Goal: Information Seeking & Learning: Learn about a topic

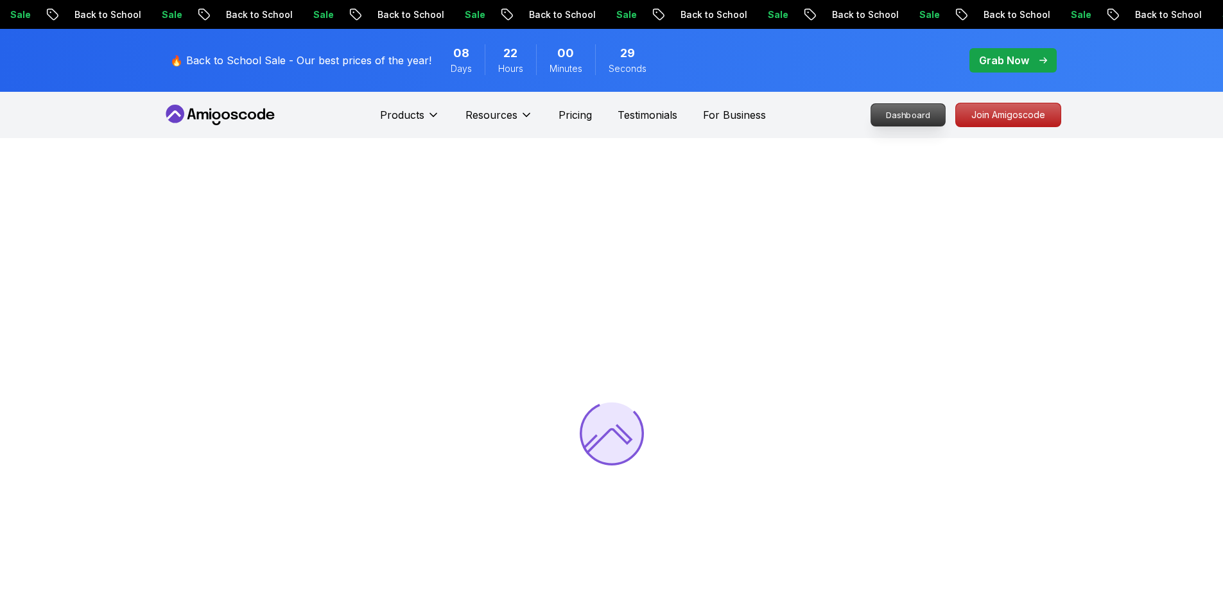
click at [911, 116] on p "Dashboard" at bounding box center [909, 115] width 74 height 22
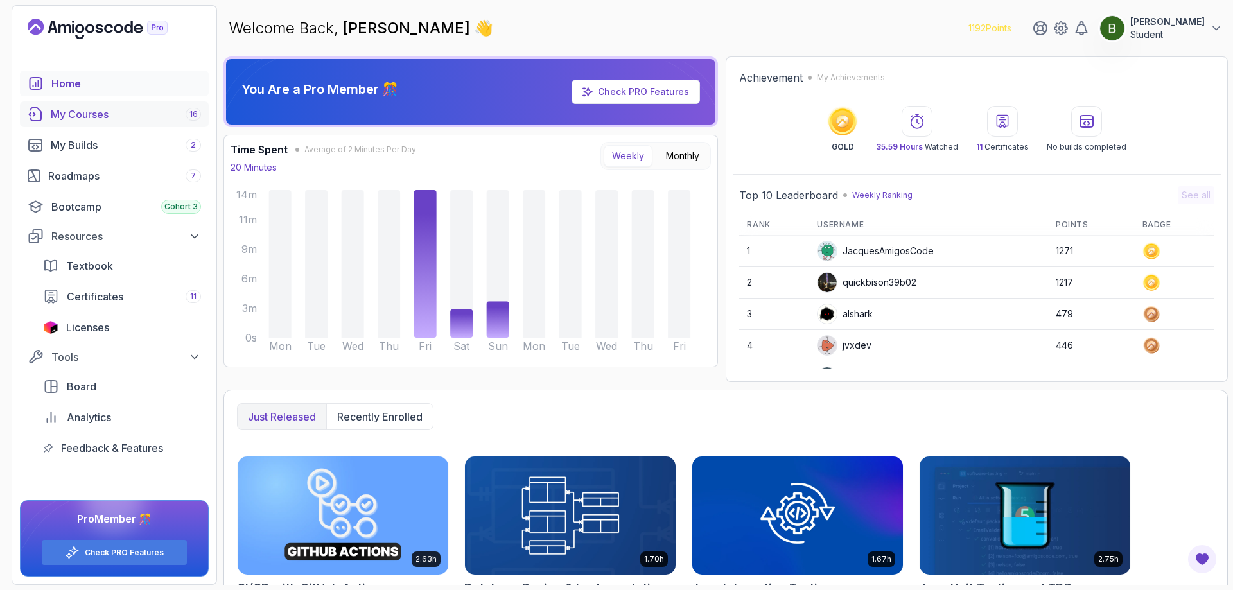
click at [87, 116] on div "My Courses 16" at bounding box center [126, 114] width 150 height 15
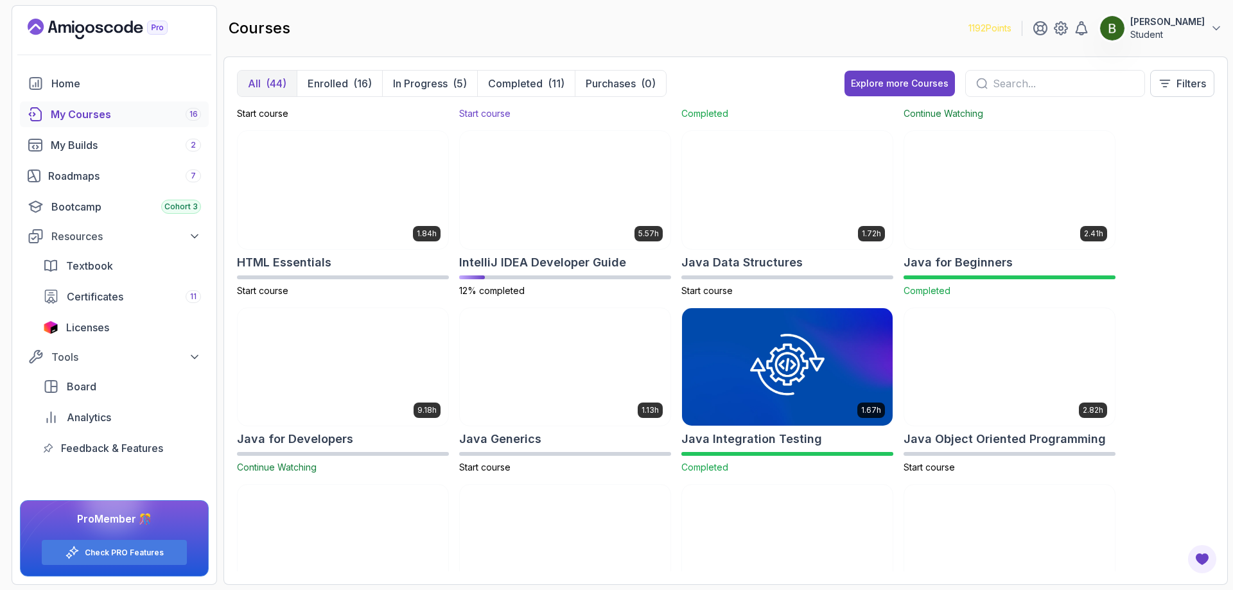
scroll to position [578, 0]
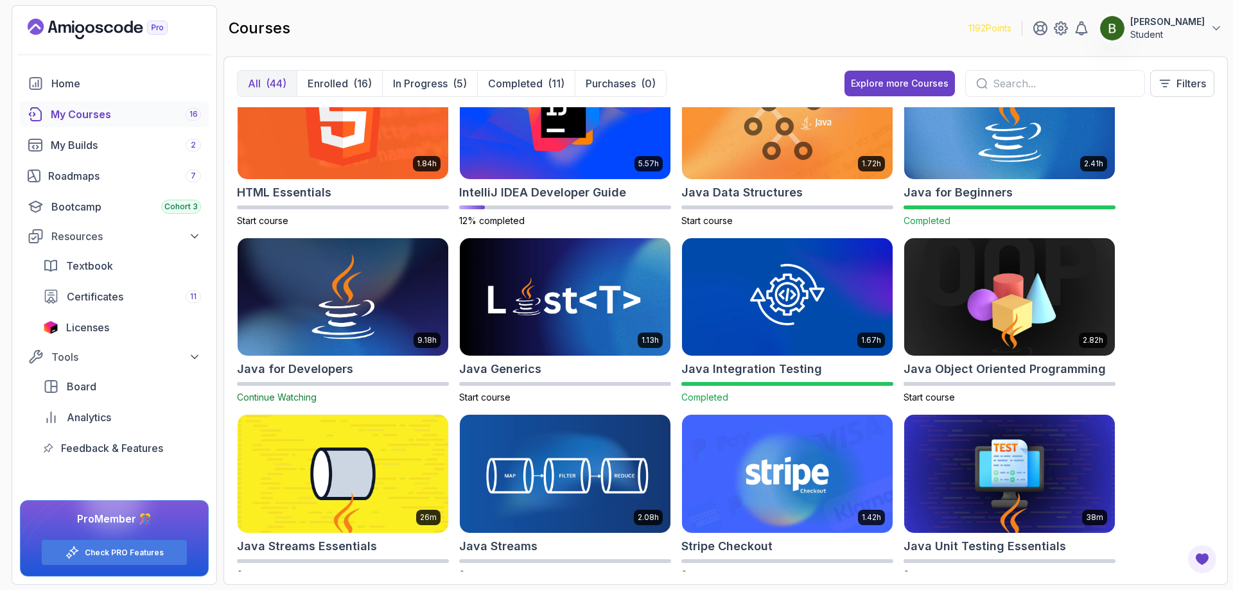
click at [1028, 87] on input "text" at bounding box center [1063, 83] width 141 height 15
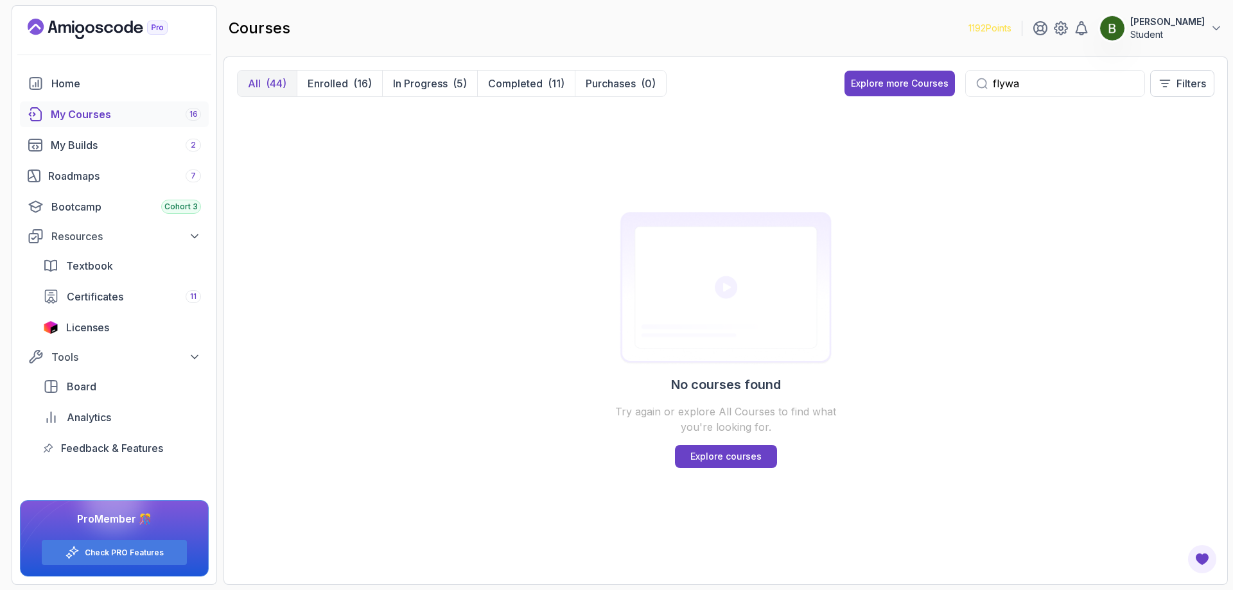
type input "flywa"
click at [515, 188] on div "No courses found Try again or explore All Courses to find what you're looking f…" at bounding box center [725, 339] width 977 height 464
click at [335, 84] on p "Enrolled" at bounding box center [328, 83] width 40 height 15
drag, startPoint x: 1048, startPoint y: 87, endPoint x: 910, endPoint y: 91, distance: 138.1
click at [929, 90] on div "Explore more Courses flywa Filters" at bounding box center [1030, 83] width 370 height 27
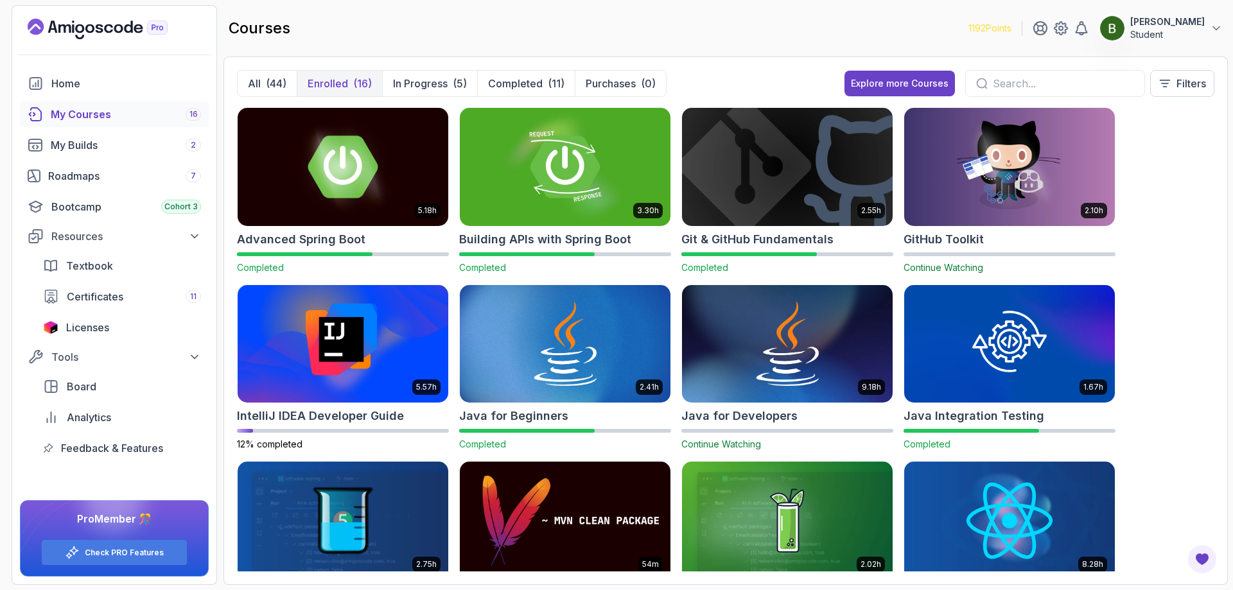
click at [953, 194] on img at bounding box center [1009, 167] width 221 height 124
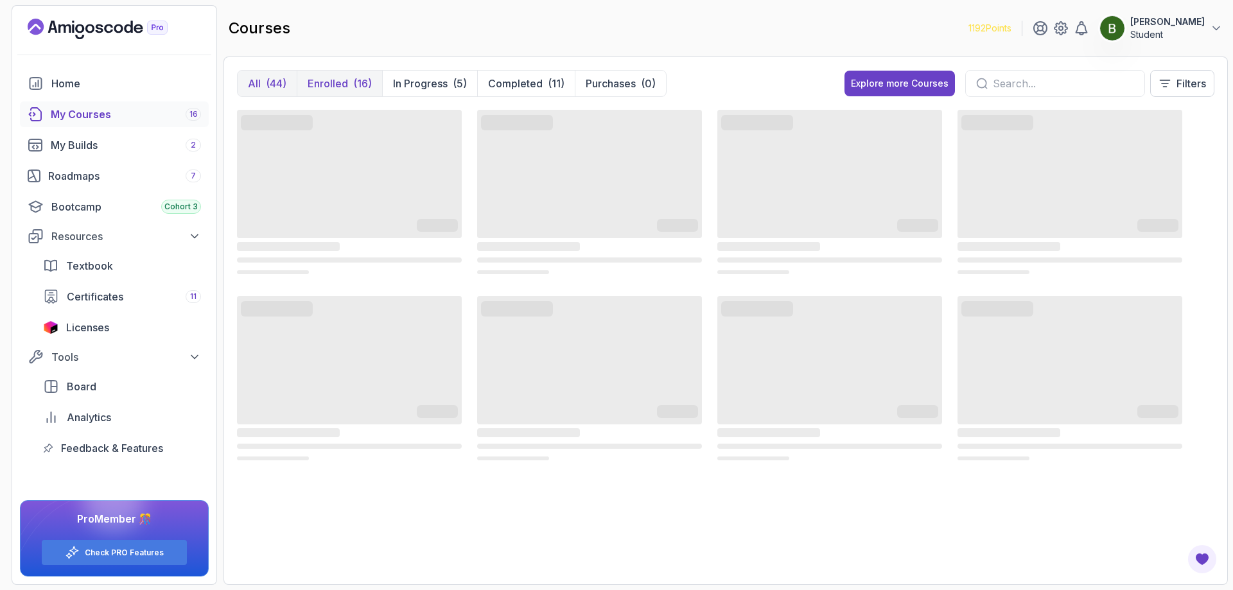
click at [355, 87] on div "(16)" at bounding box center [362, 83] width 19 height 15
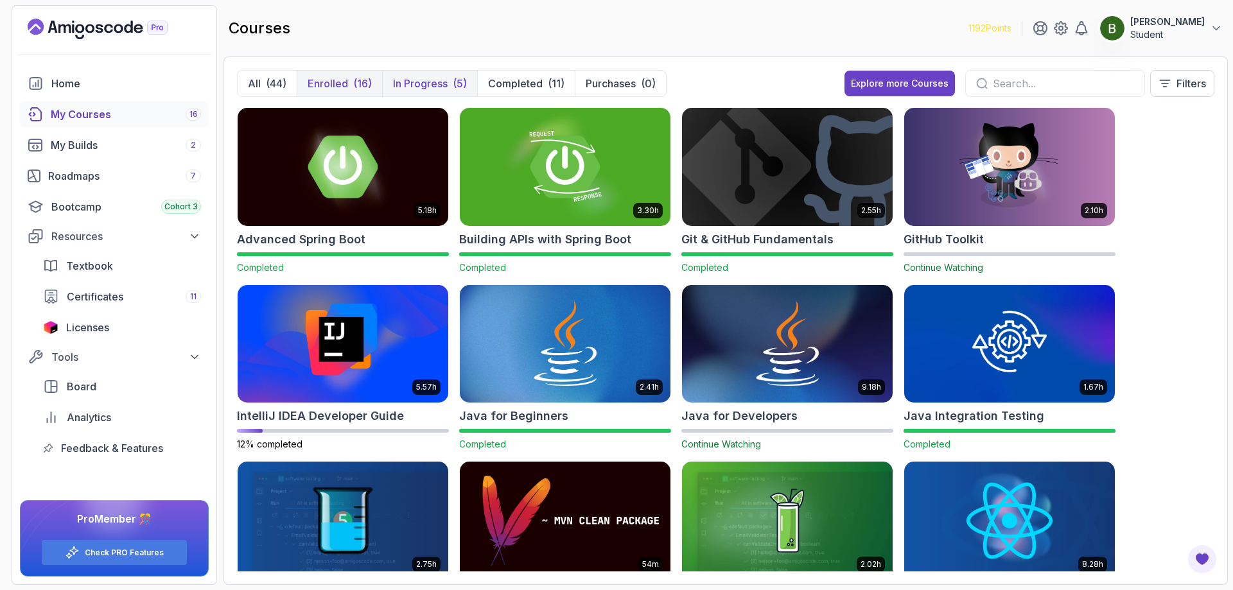
click at [418, 83] on p "In Progress" at bounding box center [420, 83] width 55 height 15
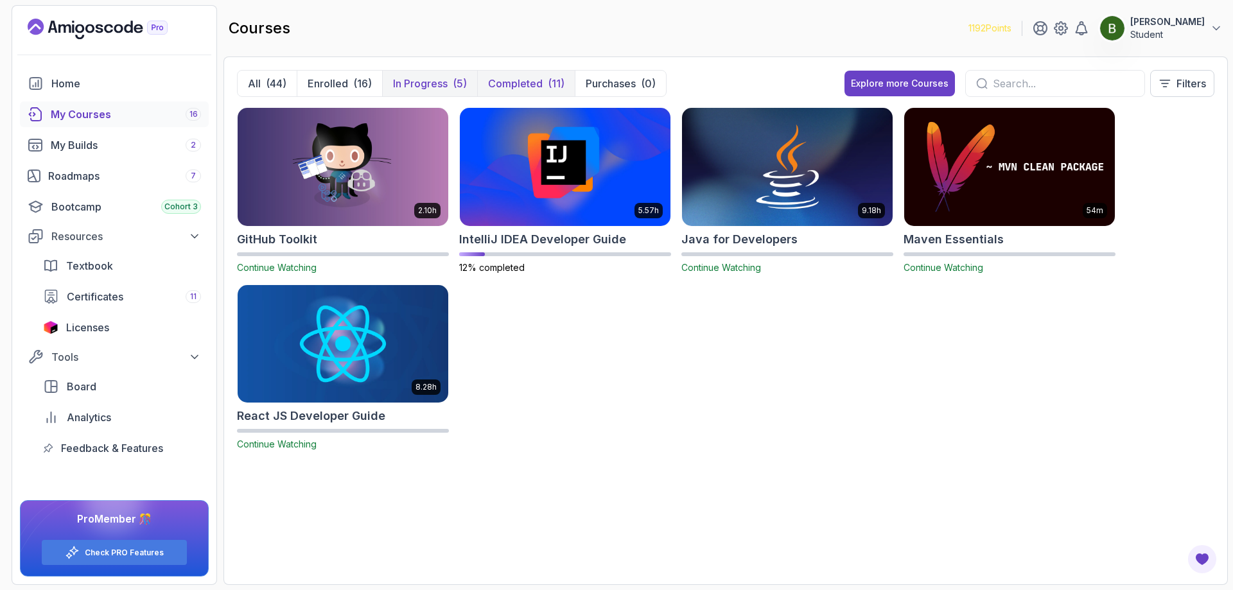
click at [492, 83] on p "Completed" at bounding box center [515, 83] width 55 height 15
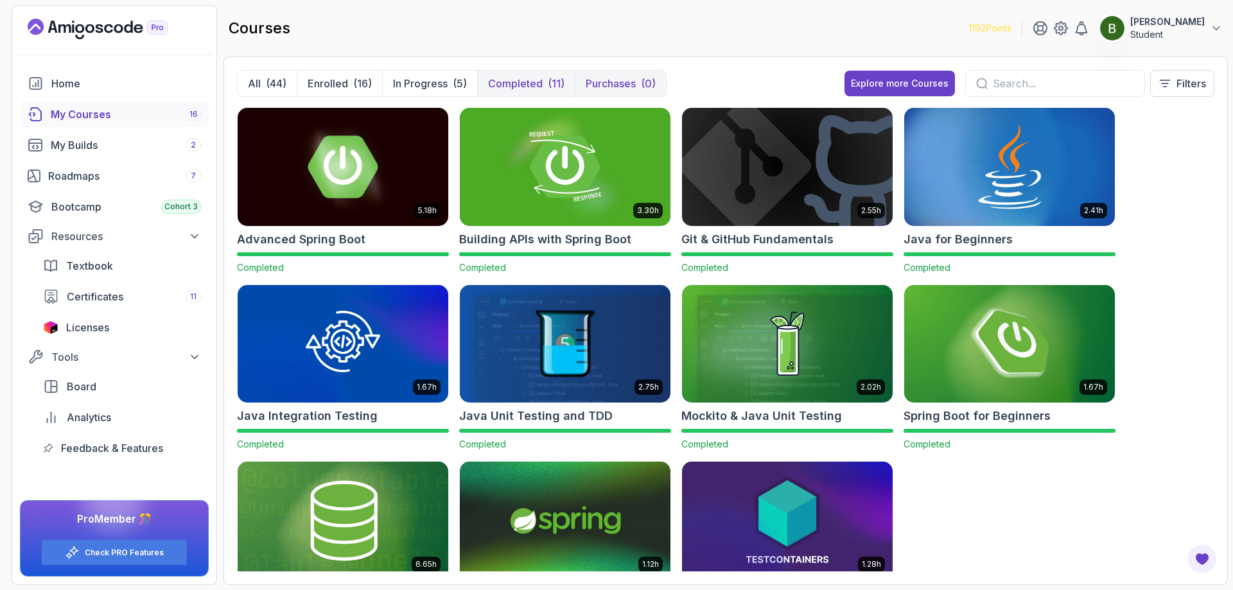
click at [624, 82] on p "Purchases" at bounding box center [611, 83] width 50 height 15
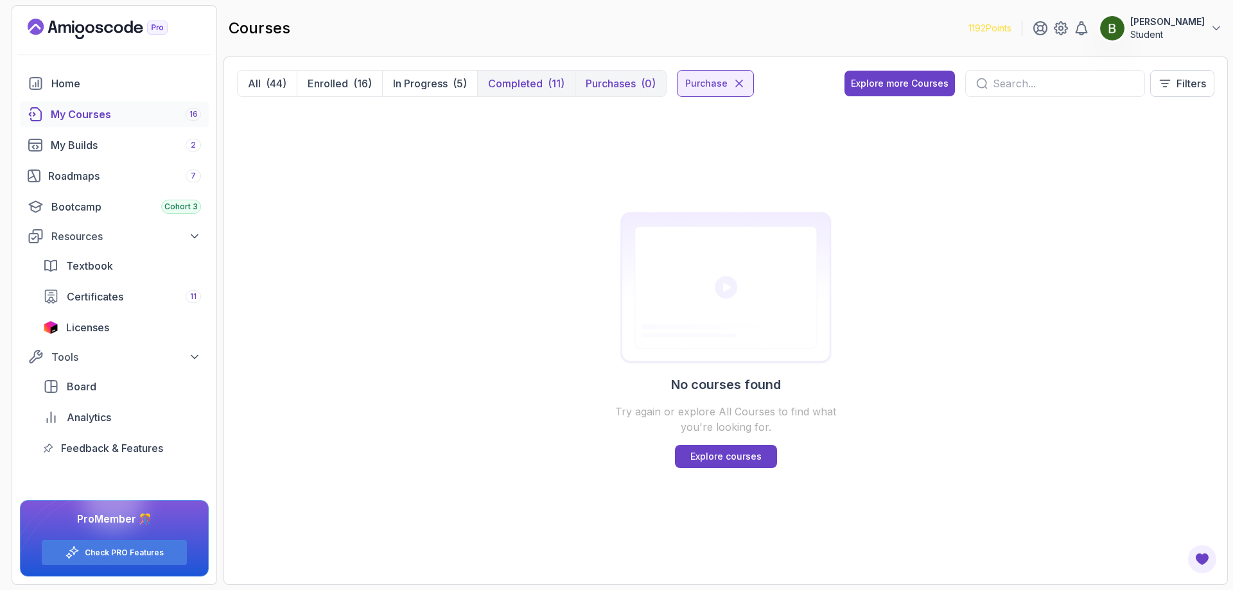
click at [536, 85] on p "Completed" at bounding box center [515, 83] width 55 height 15
click at [112, 143] on div "My Builds 2" at bounding box center [126, 144] width 150 height 15
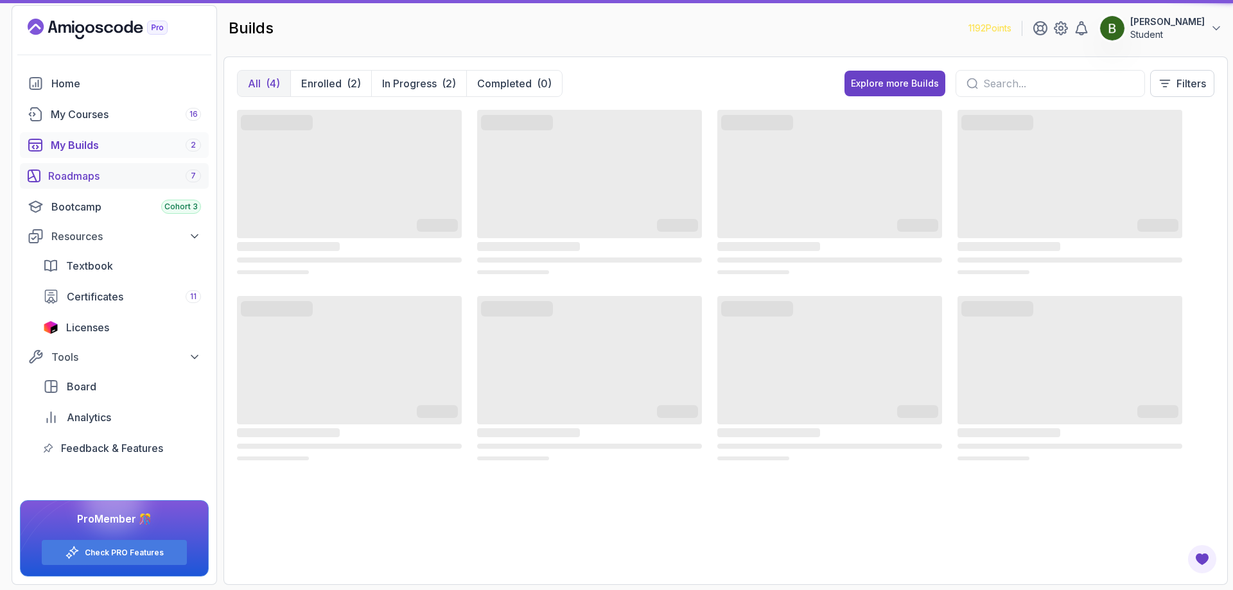
click at [105, 170] on div "Roadmaps 7" at bounding box center [124, 175] width 153 height 15
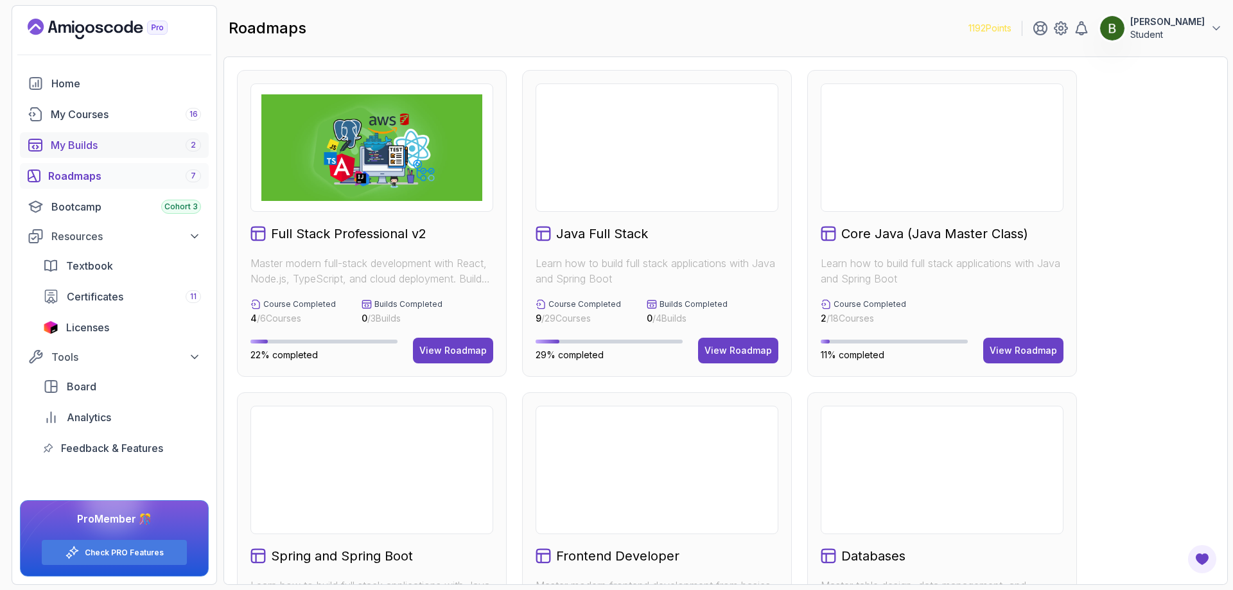
click at [99, 146] on div "My Builds 2" at bounding box center [126, 144] width 150 height 15
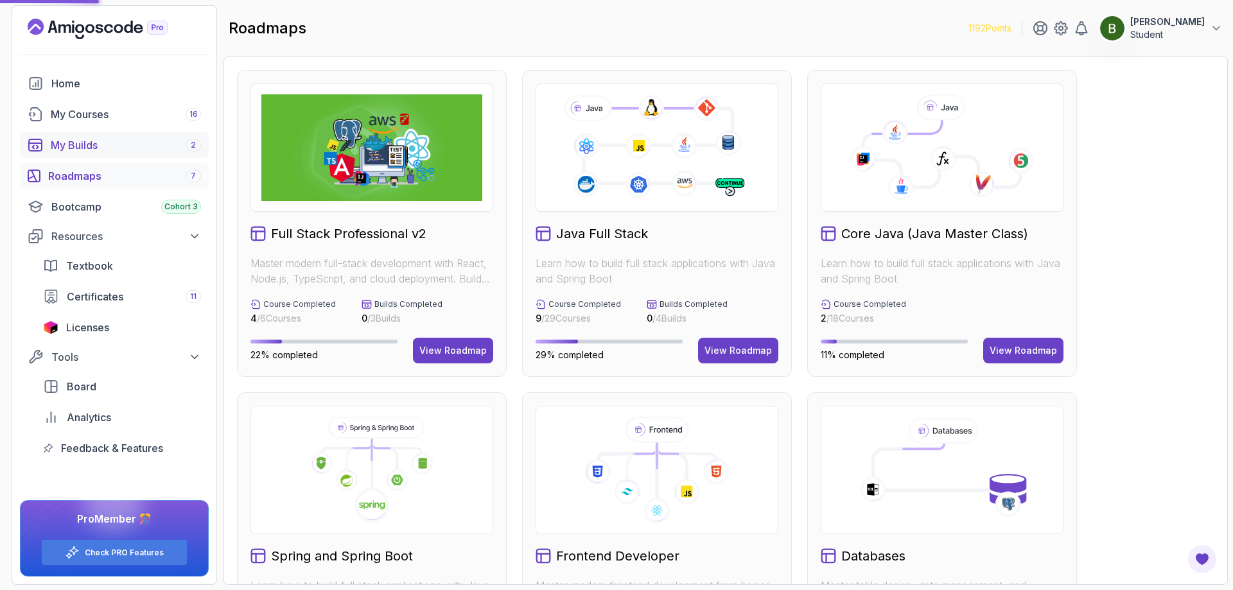
click at [92, 148] on div "My Builds 2" at bounding box center [126, 144] width 150 height 15
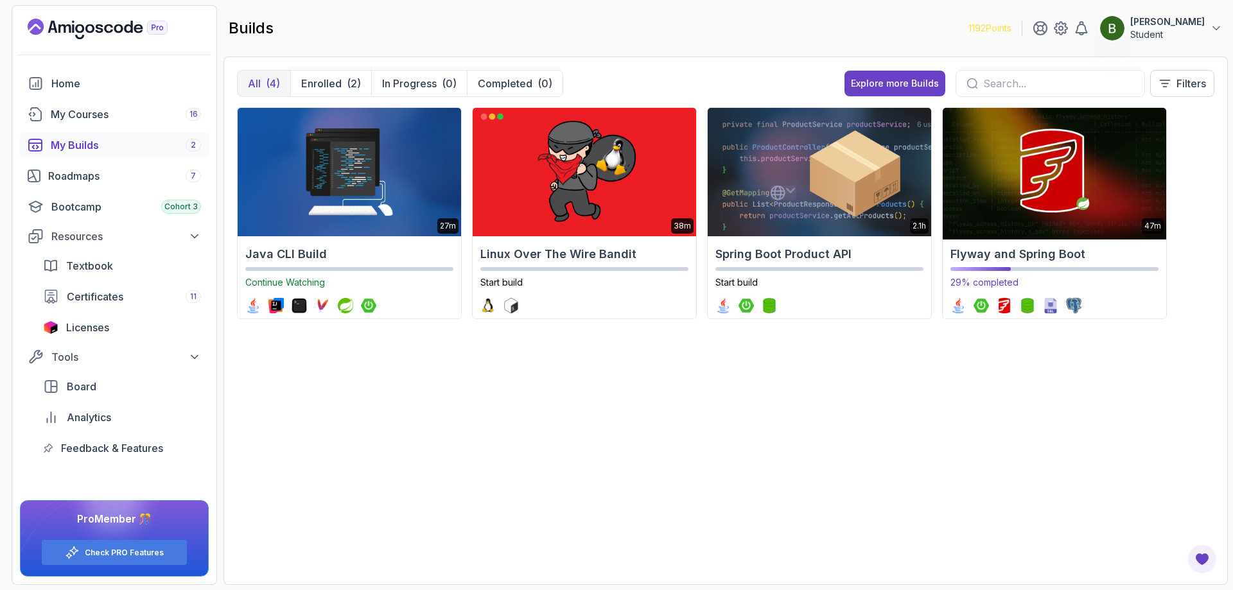
click at [1022, 164] on img at bounding box center [1054, 172] width 234 height 135
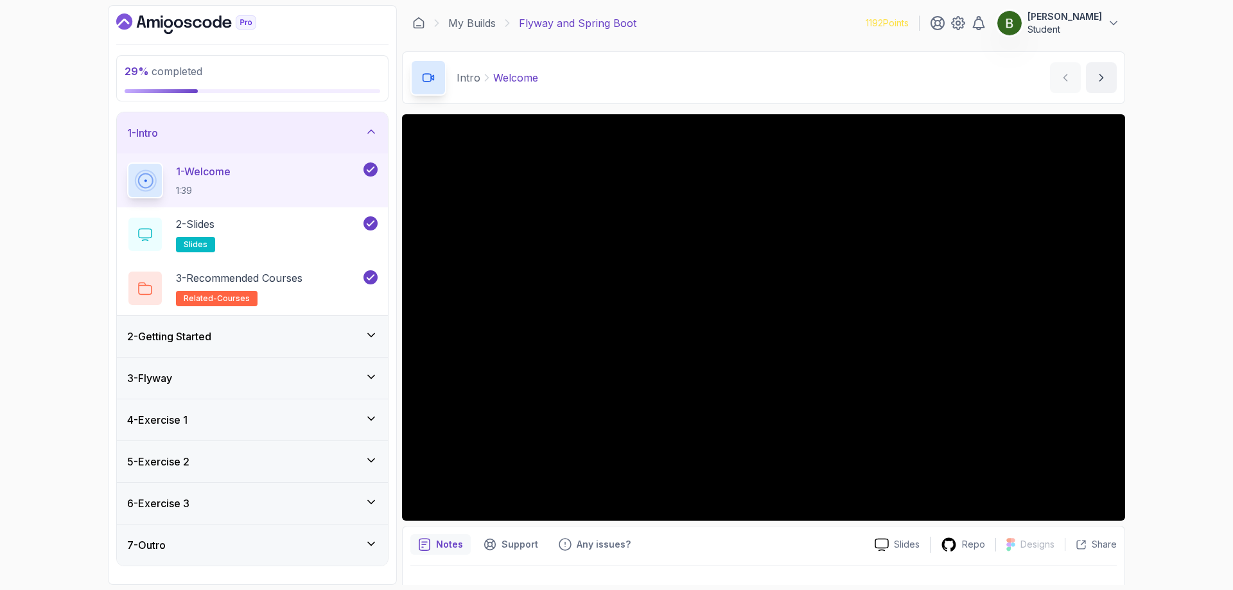
click at [190, 369] on div "3 - Flyway" at bounding box center [252, 378] width 271 height 41
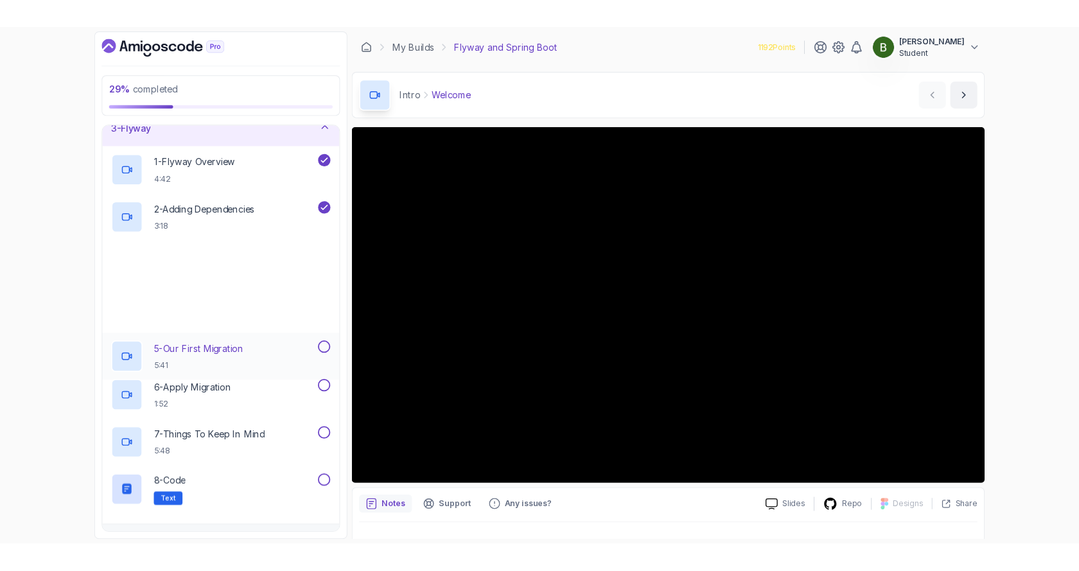
scroll to position [128, 0]
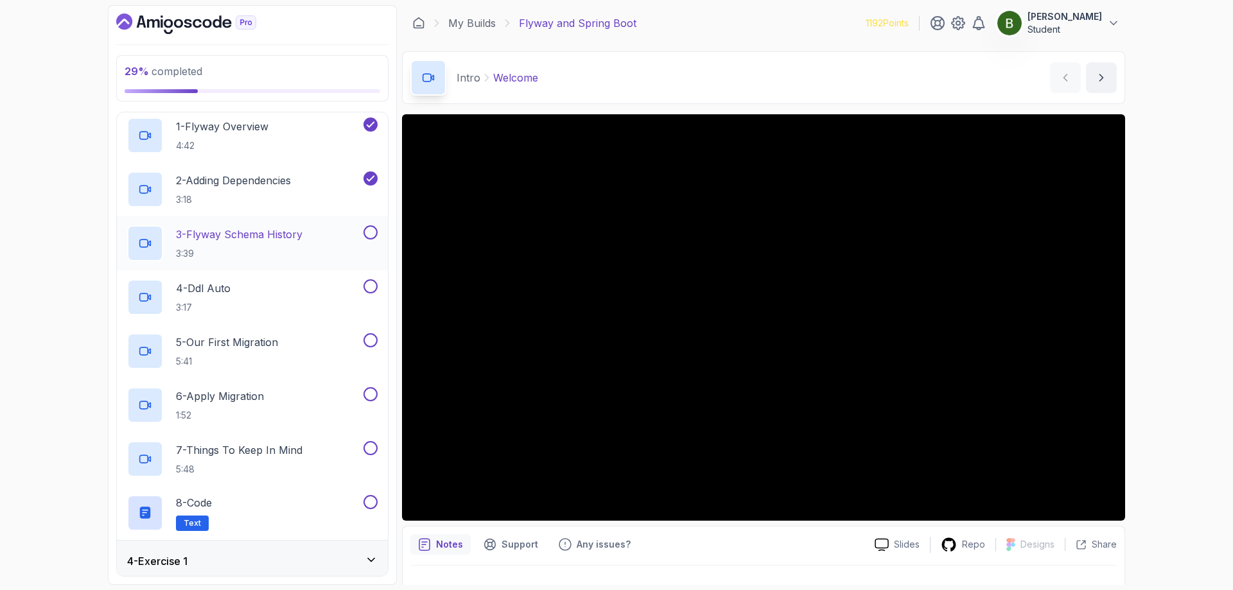
click at [204, 250] on p "3:39" at bounding box center [239, 253] width 127 height 13
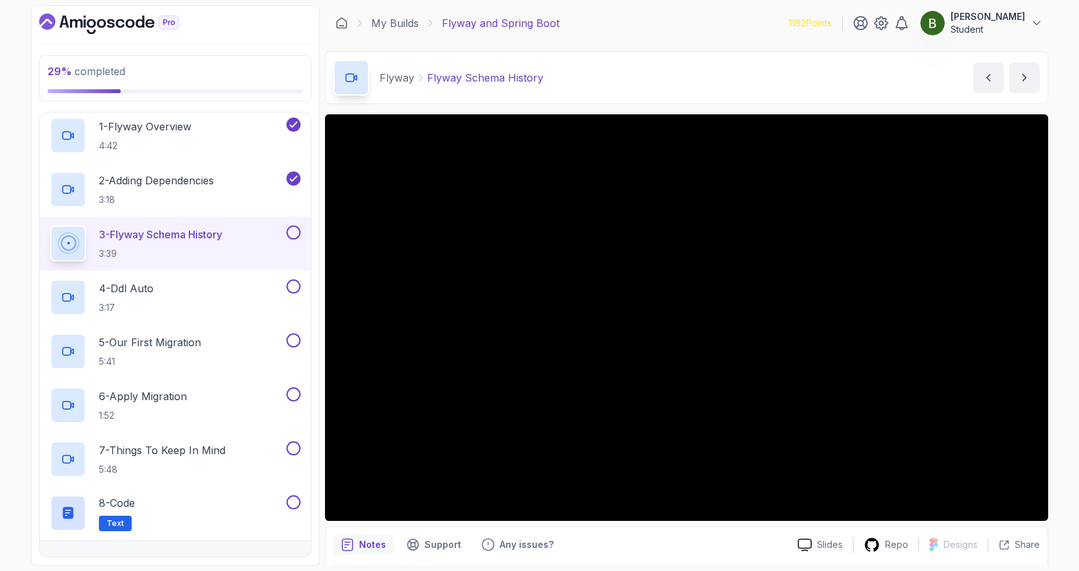
click at [290, 224] on div "3 - Flyway Schema History 3:39" at bounding box center [175, 243] width 271 height 54
click at [293, 232] on button at bounding box center [293, 232] width 14 height 14
click at [207, 288] on div "4 - Ddl Auto 3:17" at bounding box center [167, 297] width 234 height 36
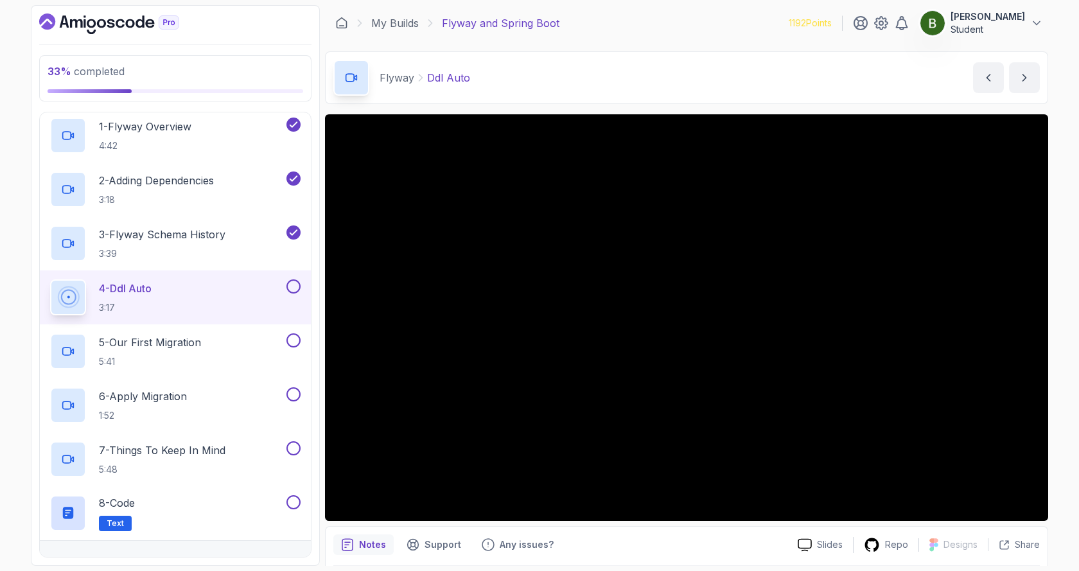
click at [297, 287] on button at bounding box center [293, 286] width 14 height 14
click at [261, 354] on div "5 - Our First Migration 5:41" at bounding box center [167, 351] width 234 height 36
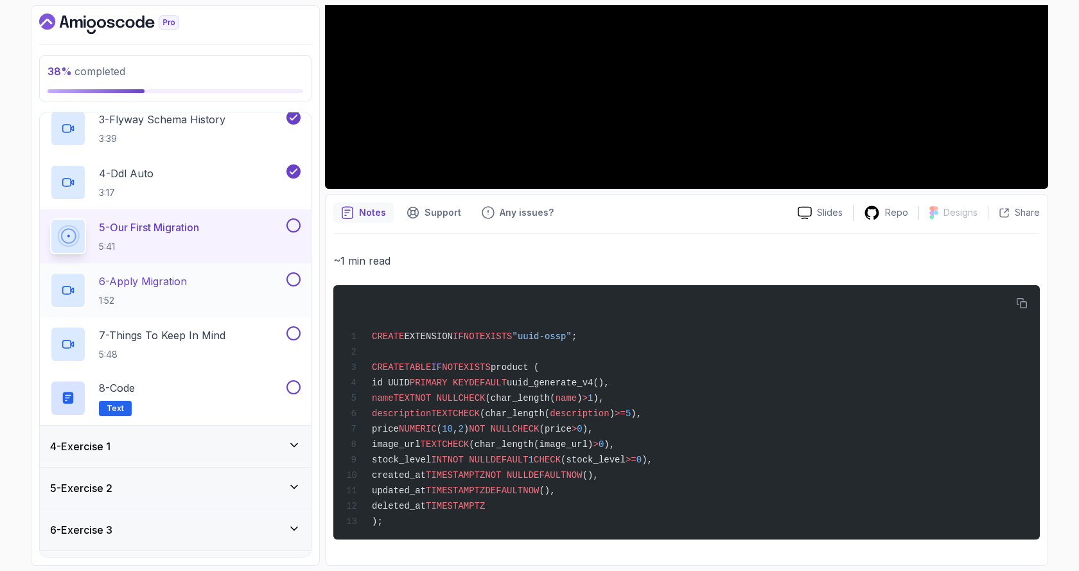
scroll to position [279, 0]
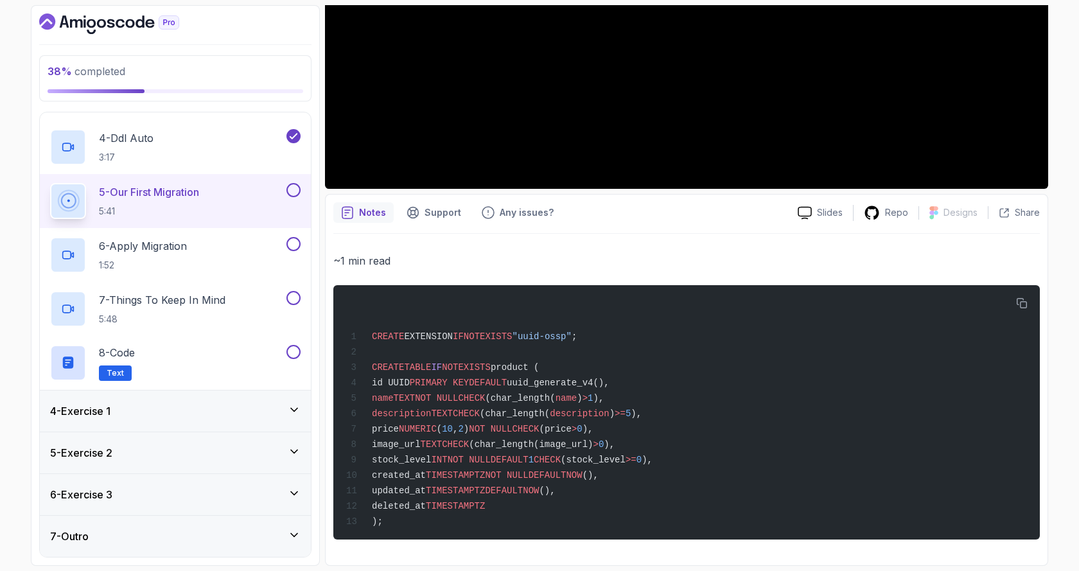
click at [157, 416] on div "4 - Exercise 1" at bounding box center [175, 410] width 250 height 15
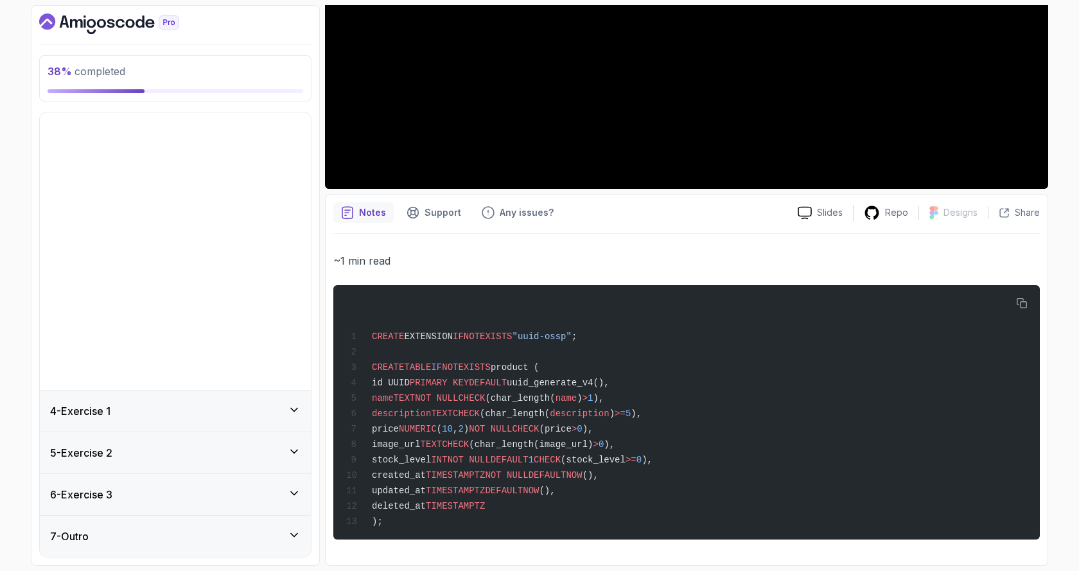
scroll to position [0, 0]
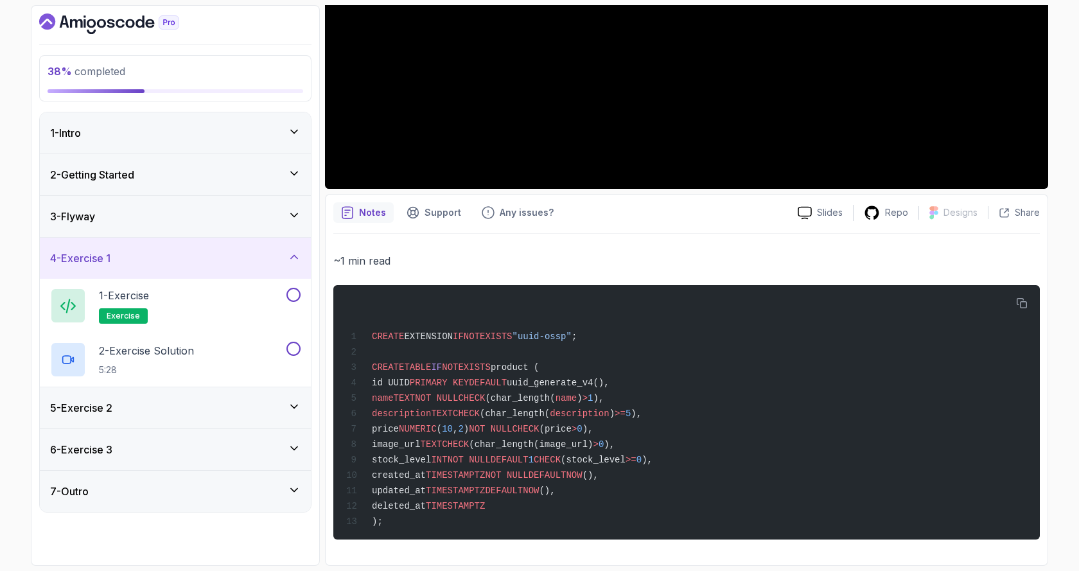
click at [116, 229] on div "3 - Flyway" at bounding box center [175, 216] width 271 height 41
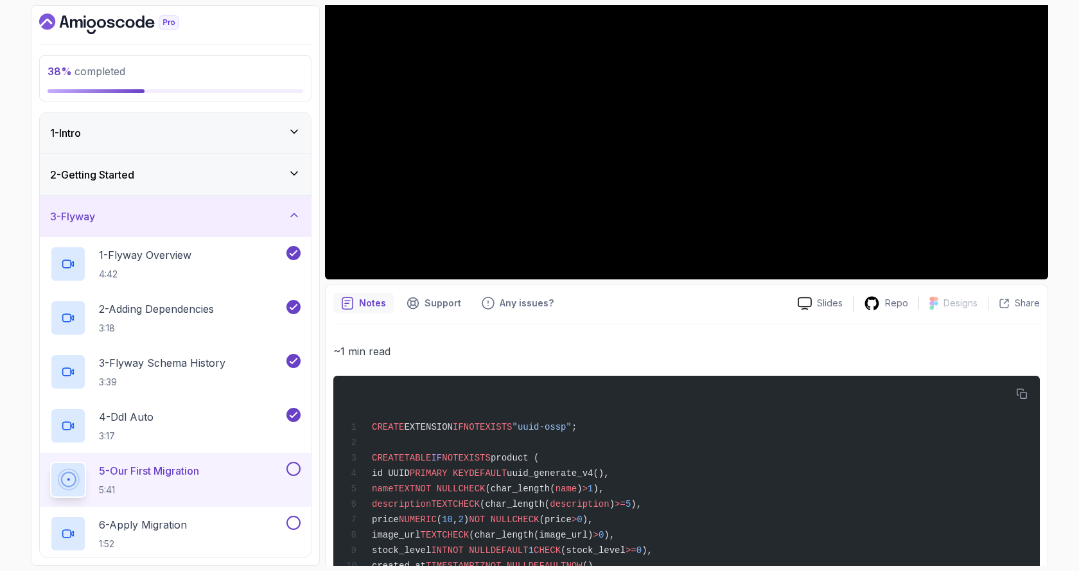
scroll to position [19, 0]
